Goal: Transaction & Acquisition: Obtain resource

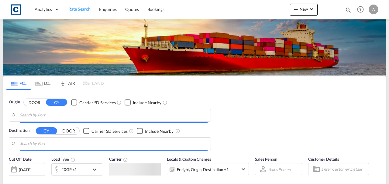
type input "GB-SK11, Cheshire East"
type input "[GEOGRAPHIC_DATA], [GEOGRAPHIC_DATA]"
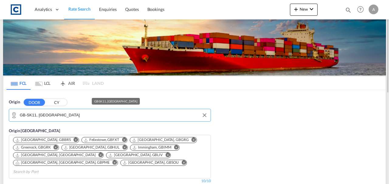
click at [91, 113] on input "GB-SK11, Cheshire East" at bounding box center [114, 115] width 188 height 9
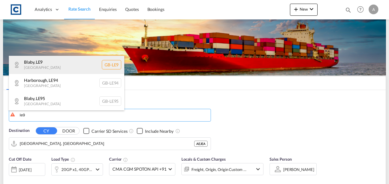
click at [49, 67] on div "Blaby , LE9 United Kingdom GB-LE9" at bounding box center [66, 65] width 115 height 18
type input "GB-LE9, Blaby"
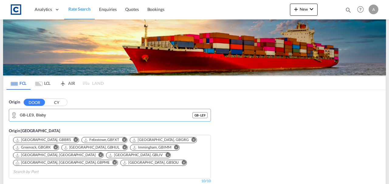
scroll to position [122, 0]
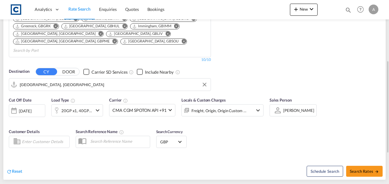
click at [53, 80] on input "[GEOGRAPHIC_DATA], [GEOGRAPHIC_DATA]" at bounding box center [114, 84] width 188 height 9
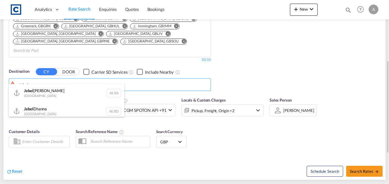
click at [47, 93] on div "Jebel Ali United Arab Emirates AEJEA" at bounding box center [66, 93] width 115 height 18
type input "[GEOGRAPHIC_DATA], [GEOGRAPHIC_DATA]"
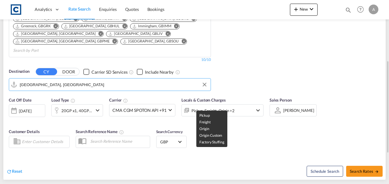
click at [229, 107] on div "Pickup, Freight, Origin +2" at bounding box center [212, 111] width 43 height 9
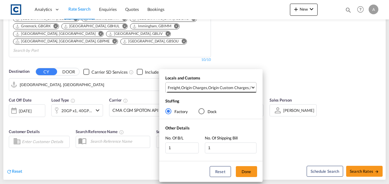
click at [226, 88] on div "Origin Custom Charges" at bounding box center [228, 87] width 41 height 5
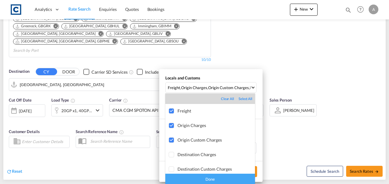
drag, startPoint x: 221, startPoint y: 181, endPoint x: 224, endPoint y: 179, distance: 3.6
click at [221, 180] on div "Done" at bounding box center [210, 179] width 90 height 11
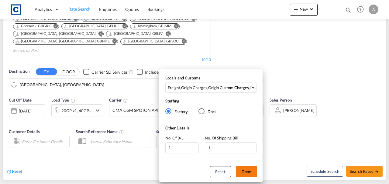
click at [251, 167] on button "Done" at bounding box center [246, 172] width 21 height 11
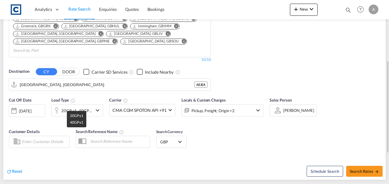
click at [66, 107] on div "20GP x1, 40GP x1" at bounding box center [76, 111] width 31 height 9
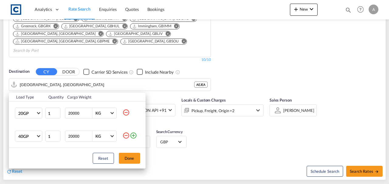
click at [125, 112] on md-icon "icon-minus-circle-outline" at bounding box center [125, 112] width 7 height 7
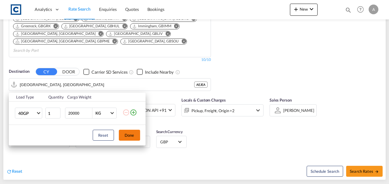
click at [125, 133] on button "Done" at bounding box center [129, 135] width 21 height 11
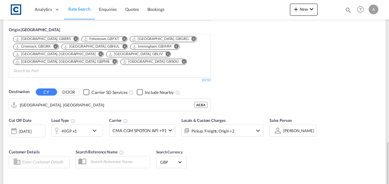
scroll to position [162, 0]
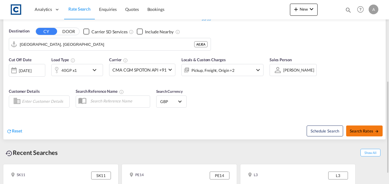
click at [358, 129] on span "Search Rates" at bounding box center [364, 131] width 29 height 5
type input "LE9 to AEJEA / 15 Aug 2025"
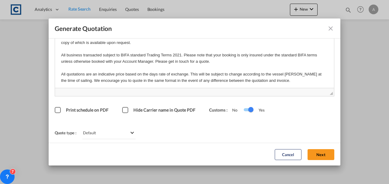
click at [317, 149] on div "Cancel Next" at bounding box center [305, 154] width 66 height 17
click at [317, 160] on div "Cancel Next" at bounding box center [305, 154] width 66 height 17
click at [317, 157] on button "Next" at bounding box center [321, 154] width 27 height 11
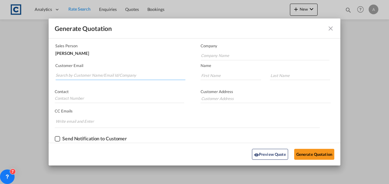
click at [144, 76] on input "Search by Customer Name/Email Id/Company" at bounding box center [121, 75] width 130 height 9
paste input "swati@qualitysolutions.uk"
click at [109, 75] on input "swati@qualitysolutions.uk" at bounding box center [121, 75] width 130 height 9
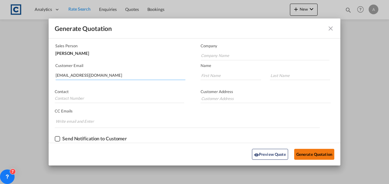
type input "swati@qualitysolutions.uk"
click at [301, 154] on button "Generate Quotation" at bounding box center [314, 154] width 40 height 11
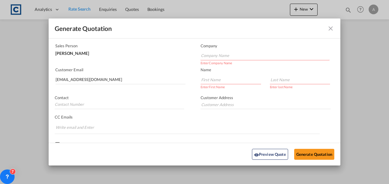
click at [221, 57] on input "Company Name" at bounding box center [265, 55] width 129 height 9
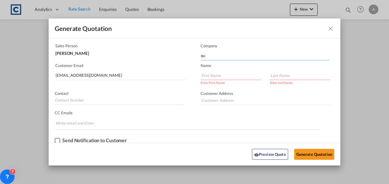
type input "q"
type input "Quality Solutions"
drag, startPoint x: 223, startPoint y: 78, endPoint x: 219, endPoint y: 76, distance: 4.2
click at [223, 78] on input "Generate QuotationQUOTE ..." at bounding box center [231, 75] width 60 height 9
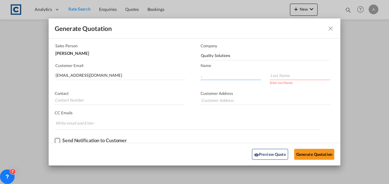
type input "."
click at [280, 74] on input "Generate QuotationQUOTE ..." at bounding box center [300, 75] width 60 height 9
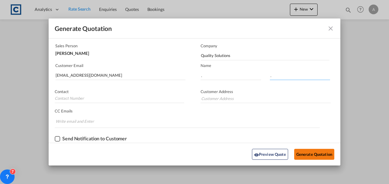
type input "."
click at [307, 152] on button "Generate Quotation" at bounding box center [314, 154] width 40 height 11
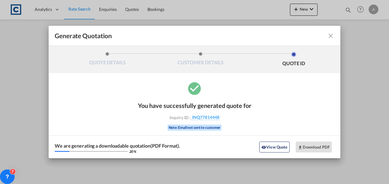
scroll to position [0, 0]
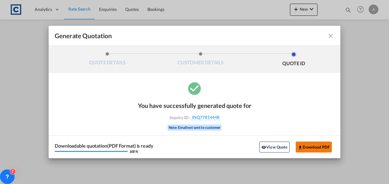
click at [304, 148] on button "Download PDF" at bounding box center [314, 147] width 36 height 11
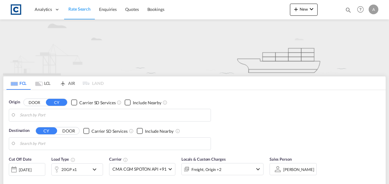
type input "GB-LE9, Blaby"
type input "[GEOGRAPHIC_DATA], [GEOGRAPHIC_DATA]"
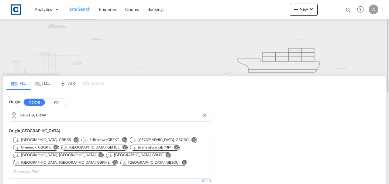
click at [67, 117] on input "GB-LE9, Blaby" at bounding box center [114, 115] width 188 height 9
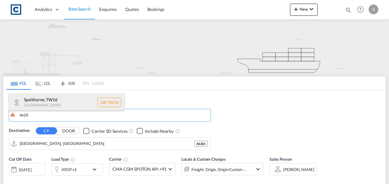
click at [50, 98] on div "Spelthorne , TW16 [GEOGRAPHIC_DATA] [GEOGRAPHIC_DATA]-TW16" at bounding box center [66, 103] width 115 height 18
type input "GB-TW16, Spelthorne"
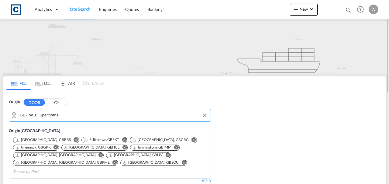
scroll to position [81, 0]
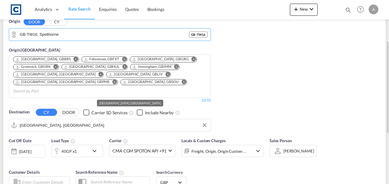
click at [65, 121] on input "[GEOGRAPHIC_DATA], [GEOGRAPHIC_DATA]" at bounding box center [114, 125] width 188 height 9
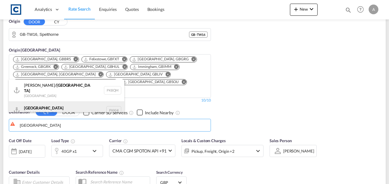
click at [72, 108] on div "Karachi [GEOGRAPHIC_DATA] PKKHI" at bounding box center [66, 111] width 115 height 18
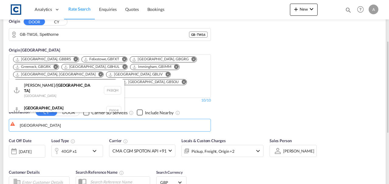
type input "[GEOGRAPHIC_DATA], PKKHI"
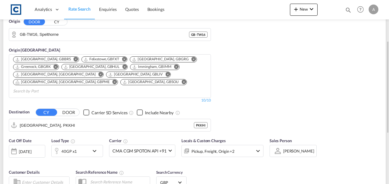
click at [238, 146] on div "Pickup, Freight, Origin +2" at bounding box center [214, 151] width 65 height 12
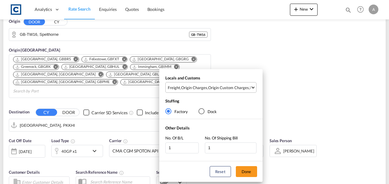
click at [226, 93] on md-select-value "Freight , Origin Charges , Origin Custom Charges , Pickup Charges" at bounding box center [211, 88] width 89 height 10
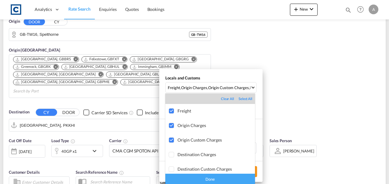
click at [233, 182] on div "Done" at bounding box center [210, 179] width 90 height 11
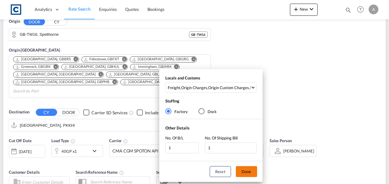
click at [245, 173] on button "Done" at bounding box center [246, 172] width 21 height 11
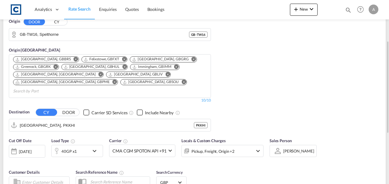
click at [304, 166] on div "Cut Off Date [DATE] [DATE] Load Type 40GP x1 Carrier CMA CGM SPOTON API +91 Onl…" at bounding box center [194, 164] width 382 height 59
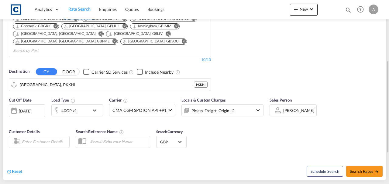
click at [85, 105] on div "40GP x1" at bounding box center [71, 111] width 38 height 12
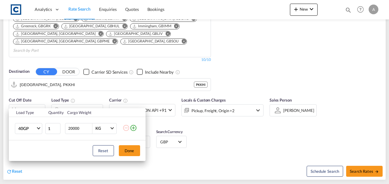
click at [29, 135] on td "40GP 20GP 40GP 40HC 45HC 20RE 40RE 40HR 20OT 40OT 20FR 40FR 40NR 20NR 45S 20TK …" at bounding box center [27, 128] width 36 height 23
click at [28, 131] on span "40GP" at bounding box center [27, 129] width 18 height 6
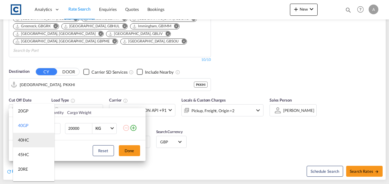
click at [29, 137] on md-option "40HC" at bounding box center [33, 140] width 41 height 15
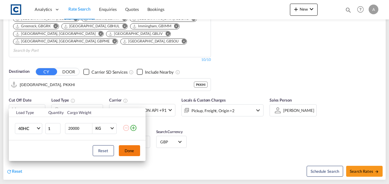
click at [138, 152] on button "Done" at bounding box center [129, 151] width 21 height 11
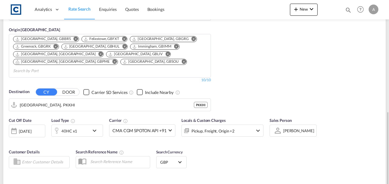
scroll to position [142, 0]
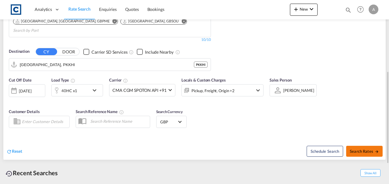
click at [358, 146] on button "Search Rates" at bounding box center [364, 151] width 36 height 11
type input "TW16 to PKKHI / [DATE]"
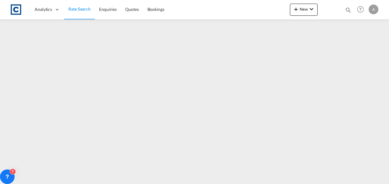
click at [70, 13] on link "Rate Search" at bounding box center [79, 10] width 31 height 20
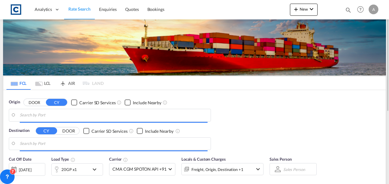
type input "GB-TW16, Spelthorne"
type input "[GEOGRAPHIC_DATA], PKKHI"
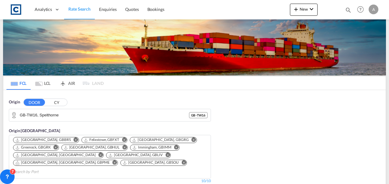
scroll to position [142, 0]
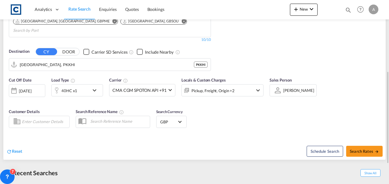
click at [238, 84] on div "Pickup, Freight, Origin +2" at bounding box center [214, 90] width 65 height 12
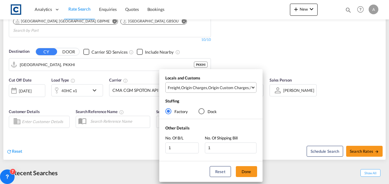
click at [227, 88] on div "Origin Custom Charges" at bounding box center [228, 87] width 41 height 5
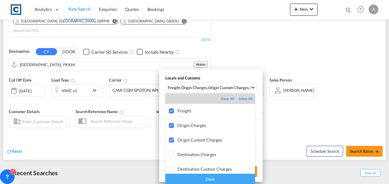
click at [239, 174] on div "Done" at bounding box center [210, 179] width 90 height 11
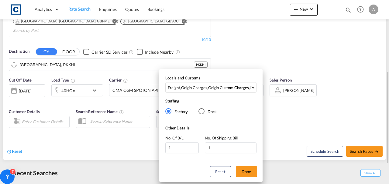
drag, startPoint x: 248, startPoint y: 174, endPoint x: 321, endPoint y: 157, distance: 74.4
click at [252, 172] on button "Done" at bounding box center [246, 172] width 21 height 11
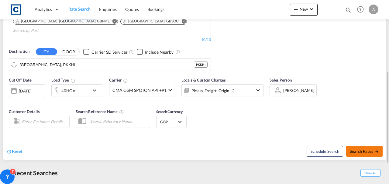
click at [350, 147] on button "Search Rates" at bounding box center [364, 151] width 36 height 11
type input "TW16 to PKKHI / [DATE]"
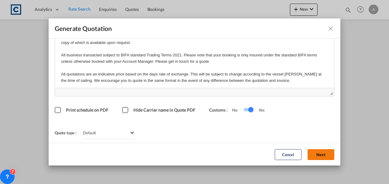
click at [315, 155] on button "Next" at bounding box center [321, 154] width 27 height 11
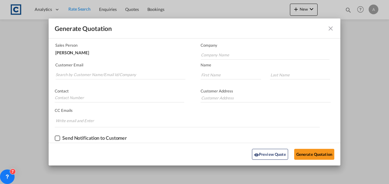
scroll to position [37, 0]
click at [71, 69] on md-autocomplete-wrap "Generate QuotationQUOTE ..." at bounding box center [120, 74] width 130 height 12
click at [72, 71] on input "Search by Customer Name/Email Id/Company" at bounding box center [121, 75] width 130 height 9
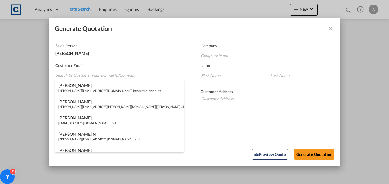
paste input "[EMAIL_ADDRESS][DOMAIN_NAME]"
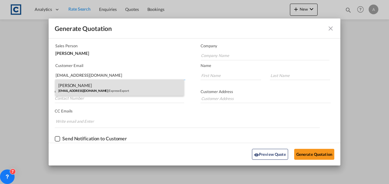
type input "[EMAIL_ADDRESS][DOMAIN_NAME]"
click at [109, 84] on div "[PERSON_NAME] [EMAIL_ADDRESS][DOMAIN_NAME] | Express-Export" at bounding box center [119, 88] width 129 height 16
type input "Express-Export"
type input "Piers"
type input "[PERSON_NAME]"
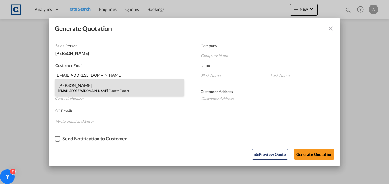
type input "[PHONE_NUMBER]"
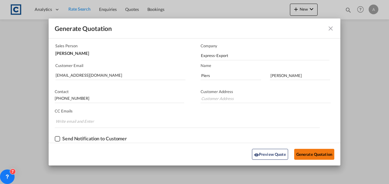
click at [317, 153] on button "Generate Quotation" at bounding box center [314, 154] width 40 height 11
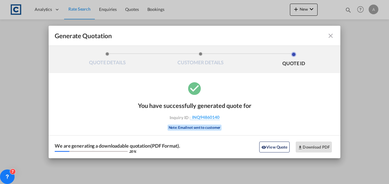
scroll to position [0, 0]
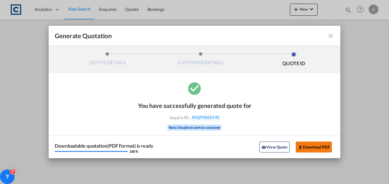
click at [310, 148] on button "Download PDF" at bounding box center [314, 147] width 36 height 11
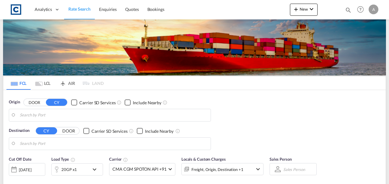
type input "GB-TW16, Spelthorne"
type input "[GEOGRAPHIC_DATA], PKKHI"
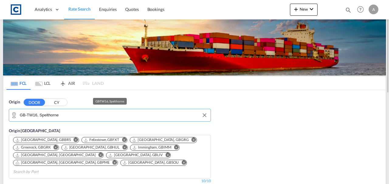
click at [58, 112] on input "GB-TW16, Spelthorne" at bounding box center [114, 115] width 188 height 9
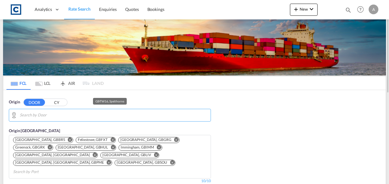
type input "y"
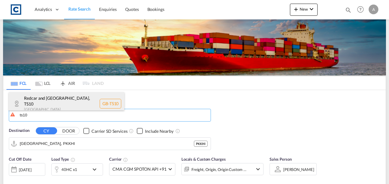
click at [67, 103] on div "Redcar and Cleveland , TS10 United Kingdom GB-TS10" at bounding box center [66, 103] width 115 height 23
type input "GB-TS10, Redcar and Cleveland"
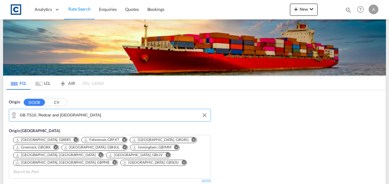
scroll to position [101, 0]
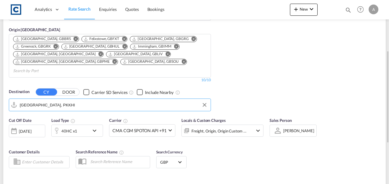
click at [66, 101] on input "[GEOGRAPHIC_DATA], PKKHI" at bounding box center [114, 105] width 188 height 9
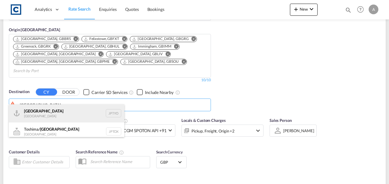
click at [39, 112] on div "Tokyo Japan JPTYO" at bounding box center [66, 114] width 115 height 18
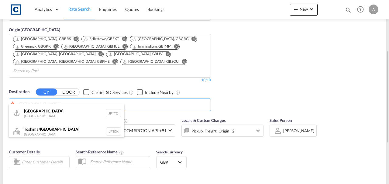
type input "Tokyo, JPTYO"
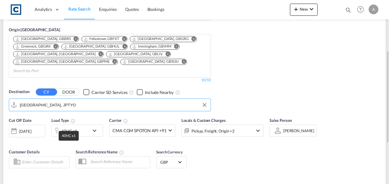
click at [71, 127] on div "40HC x1" at bounding box center [69, 131] width 16 height 9
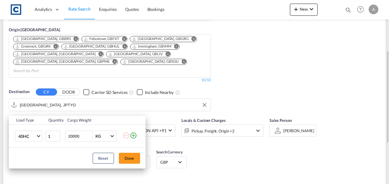
drag, startPoint x: 211, startPoint y: 88, endPoint x: 135, endPoint y: 132, distance: 88.2
click at [211, 88] on div "Load Type Quantity Cargo Weight 40HC 20GP 40GP 40HC 45HC 20RE 40RE 40HR 20OT 40…" at bounding box center [194, 92] width 389 height 184
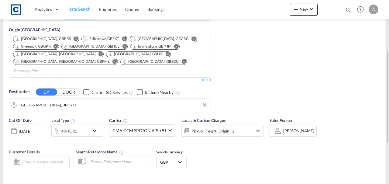
click at [222, 127] on div "Pickup, Freight, Origin +2" at bounding box center [212, 131] width 43 height 9
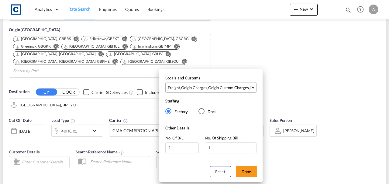
click at [225, 88] on div "Origin Custom Charges" at bounding box center [228, 87] width 41 height 5
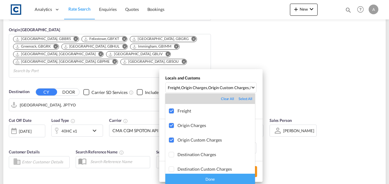
click at [231, 180] on div "Done" at bounding box center [210, 179] width 90 height 11
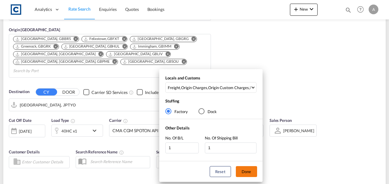
click at [246, 174] on button "Done" at bounding box center [246, 172] width 21 height 11
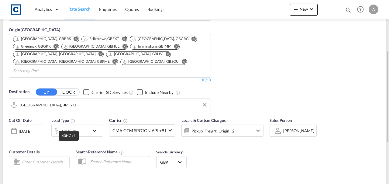
click at [74, 127] on div "40HC x1" at bounding box center [69, 131] width 16 height 9
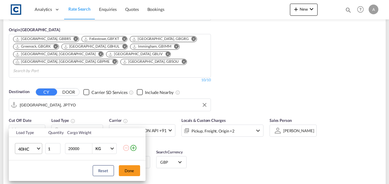
click at [21, 145] on md-select-value "40HC" at bounding box center [30, 149] width 24 height 10
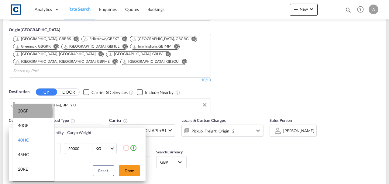
click at [22, 113] on div "20GP" at bounding box center [23, 111] width 11 height 6
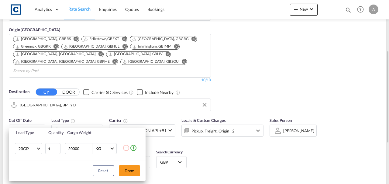
click at [126, 172] on button "Done" at bounding box center [129, 171] width 21 height 11
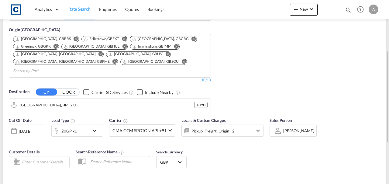
type input "TS10 to JPTYO / 15 Aug 2025"
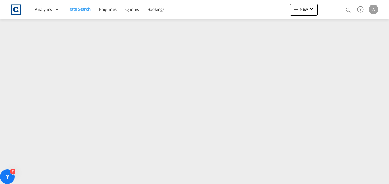
click at [80, 12] on span "Rate Search" at bounding box center [79, 9] width 22 height 6
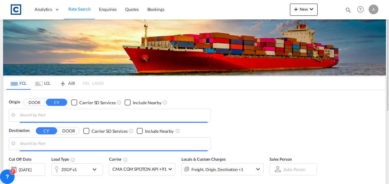
type input "GB-TS10, Redcar and Cleveland"
type input "Tokyo, JPTYO"
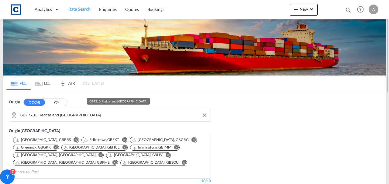
click at [82, 115] on input "GB-TS10, Redcar and Cleveland" at bounding box center [114, 115] width 188 height 9
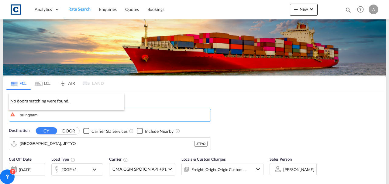
type input "billingham"
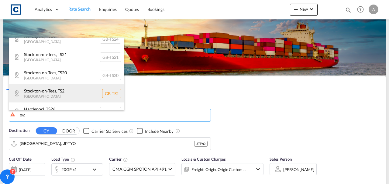
scroll to position [124, 0]
click at [67, 86] on div "Stockton-on-Tees , TS2 United Kingdom GB-TS2" at bounding box center [66, 93] width 115 height 18
type input "GB-TS2, Stockton-on-Tees"
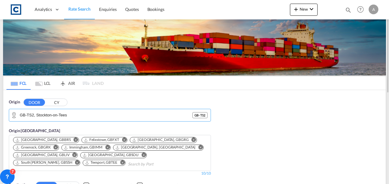
click at [305, 158] on div "Origin DOOR CY GB-TS2, Stockton-on-Tees GB - TS2 Origin CY Bristol, GBBRS Felix…" at bounding box center [194, 149] width 382 height 118
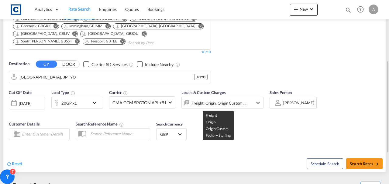
click at [213, 106] on div "Freight, Origin, Origin Custom +1" at bounding box center [218, 103] width 55 height 9
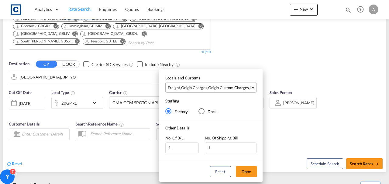
click at [214, 90] on div "Origin Custom Charges" at bounding box center [228, 87] width 41 height 5
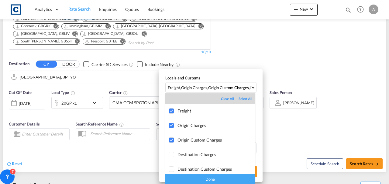
click at [224, 180] on div "Done" at bounding box center [210, 179] width 90 height 11
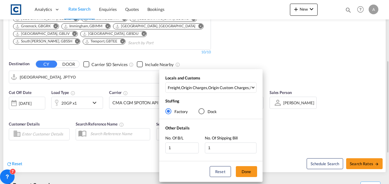
click at [245, 174] on button "Done" at bounding box center [246, 172] width 21 height 11
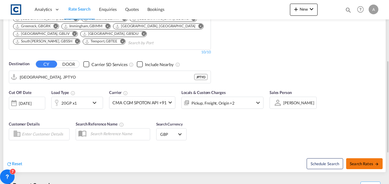
click at [364, 165] on span "Search Rates" at bounding box center [364, 164] width 29 height 5
type input "TS2 to JPTYO / 15 Aug 2025"
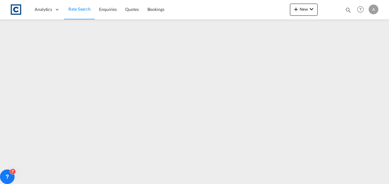
click at [74, 12] on link "Rate Search" at bounding box center [79, 10] width 31 height 20
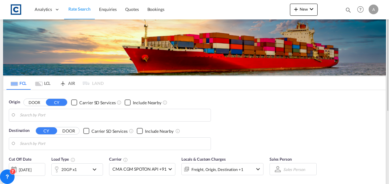
type input "GB-TS2, Stockton-on-Tees"
type input "Tokyo, JPTYO"
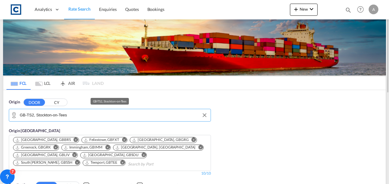
click at [69, 114] on input "GB-TS2, Stockton-on-Tees" at bounding box center [114, 115] width 188 height 9
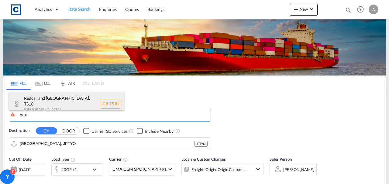
click at [65, 109] on div "Redcar and Cleveland , TS10 United Kingdom GB-TS10" at bounding box center [66, 103] width 115 height 23
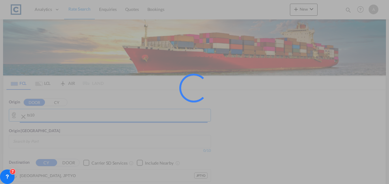
type input "GB-TS10, Redcar and Cleveland"
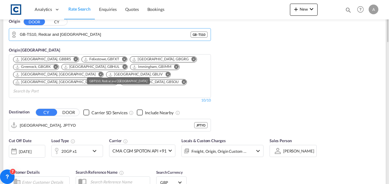
scroll to position [101, 0]
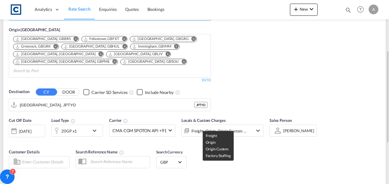
click at [229, 127] on div "Freight, Origin, Origin Custom +1" at bounding box center [218, 131] width 55 height 9
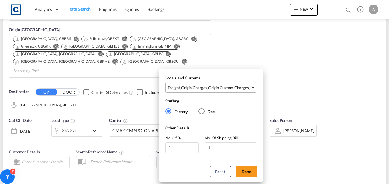
click at [223, 87] on div "Origin Custom Charges" at bounding box center [228, 87] width 41 height 5
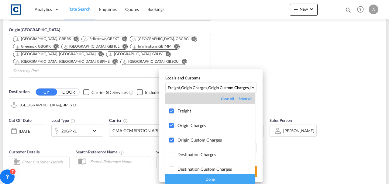
click at [219, 181] on div "Done" at bounding box center [210, 179] width 90 height 11
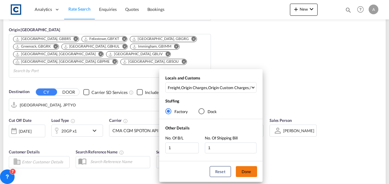
click at [248, 173] on button "Done" at bounding box center [246, 172] width 21 height 11
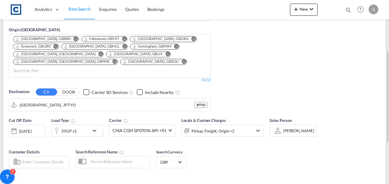
scroll to position [182, 0]
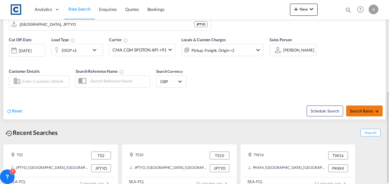
click at [360, 109] on span "Search Rates" at bounding box center [364, 111] width 29 height 5
type input "TS10 to JPTYO / 15 Aug 2025"
